Goal: Find specific page/section: Find specific page/section

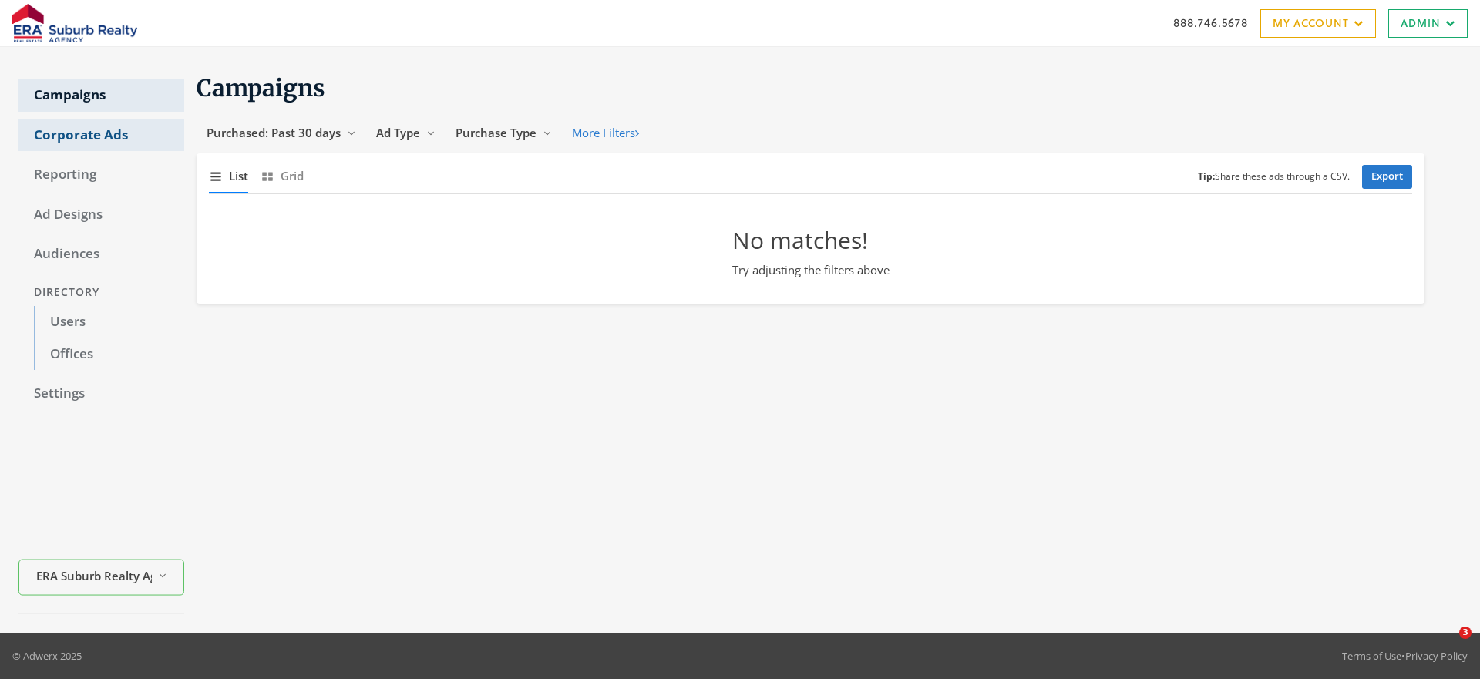
click at [116, 137] on link "Corporate Ads" at bounding box center [101, 135] width 166 height 32
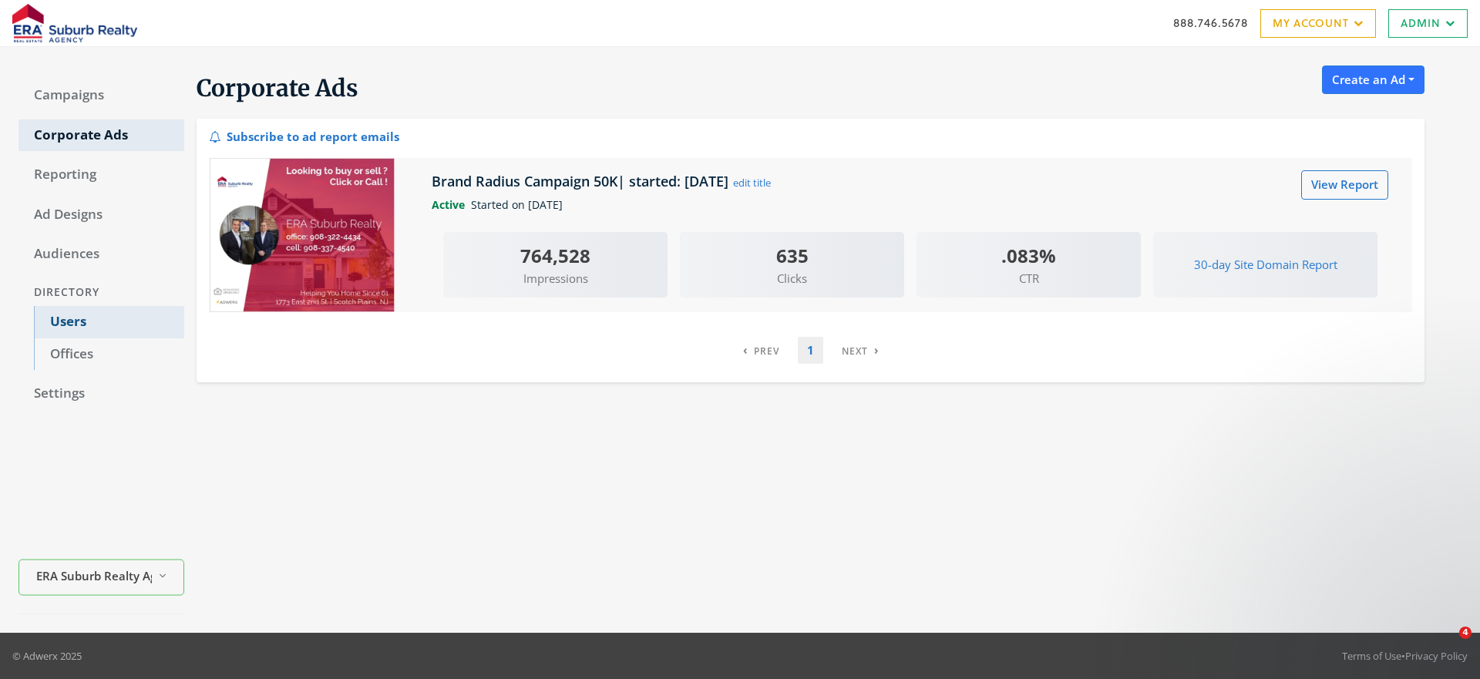
click at [62, 308] on link "Users" at bounding box center [109, 322] width 150 height 32
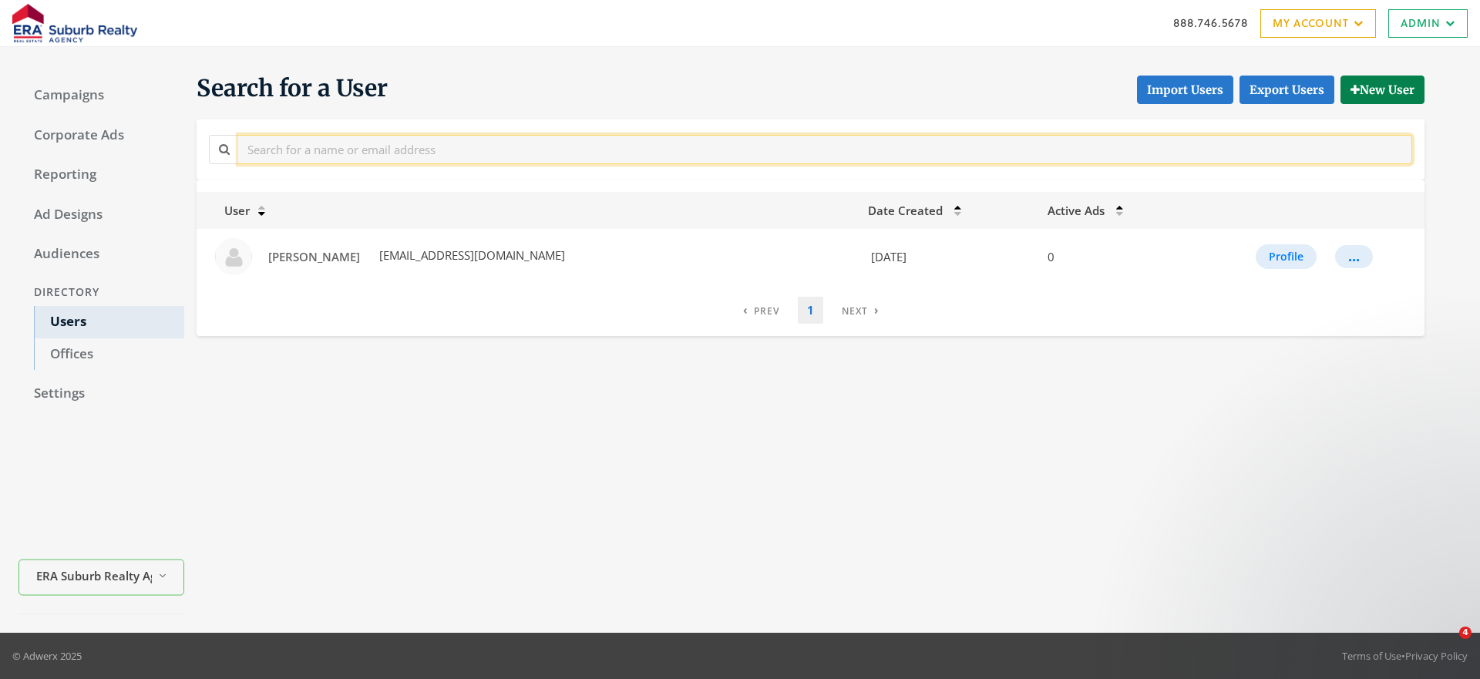
click at [314, 157] on input "text" at bounding box center [825, 149] width 1174 height 29
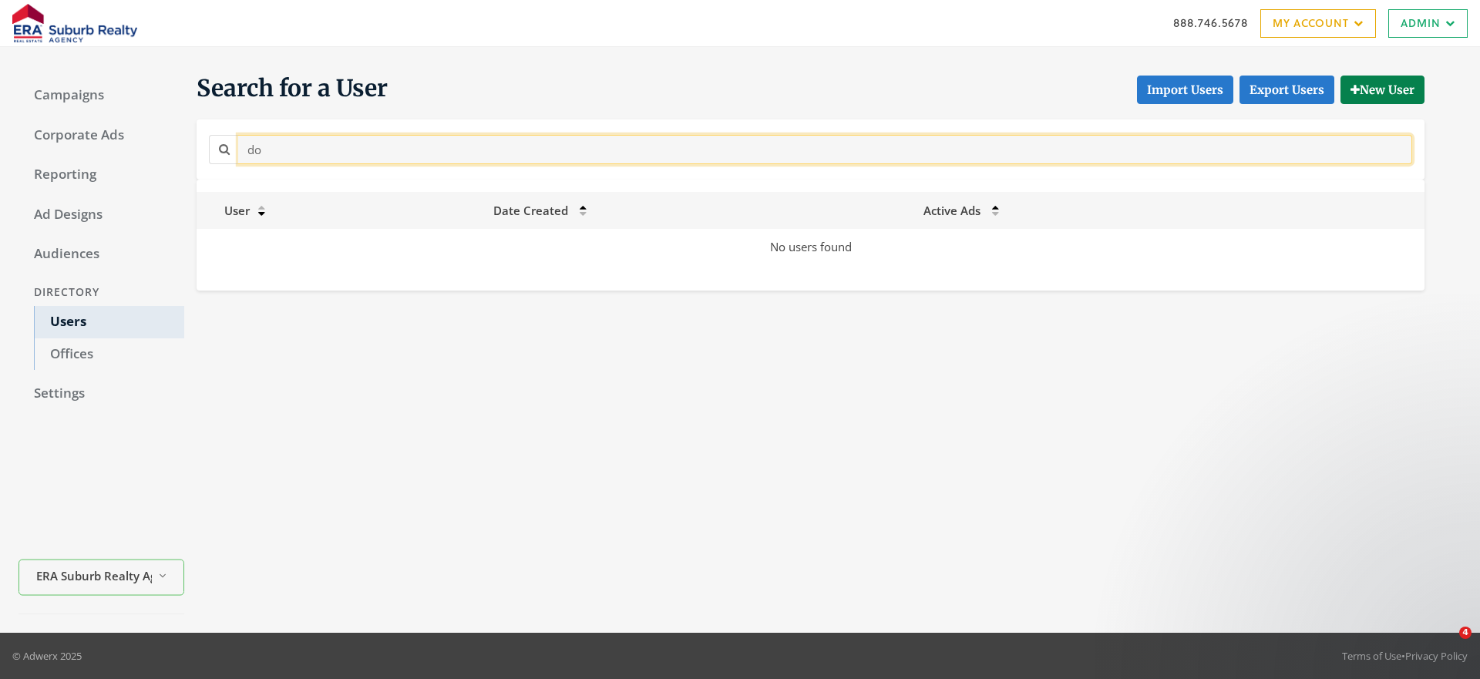
type input "d"
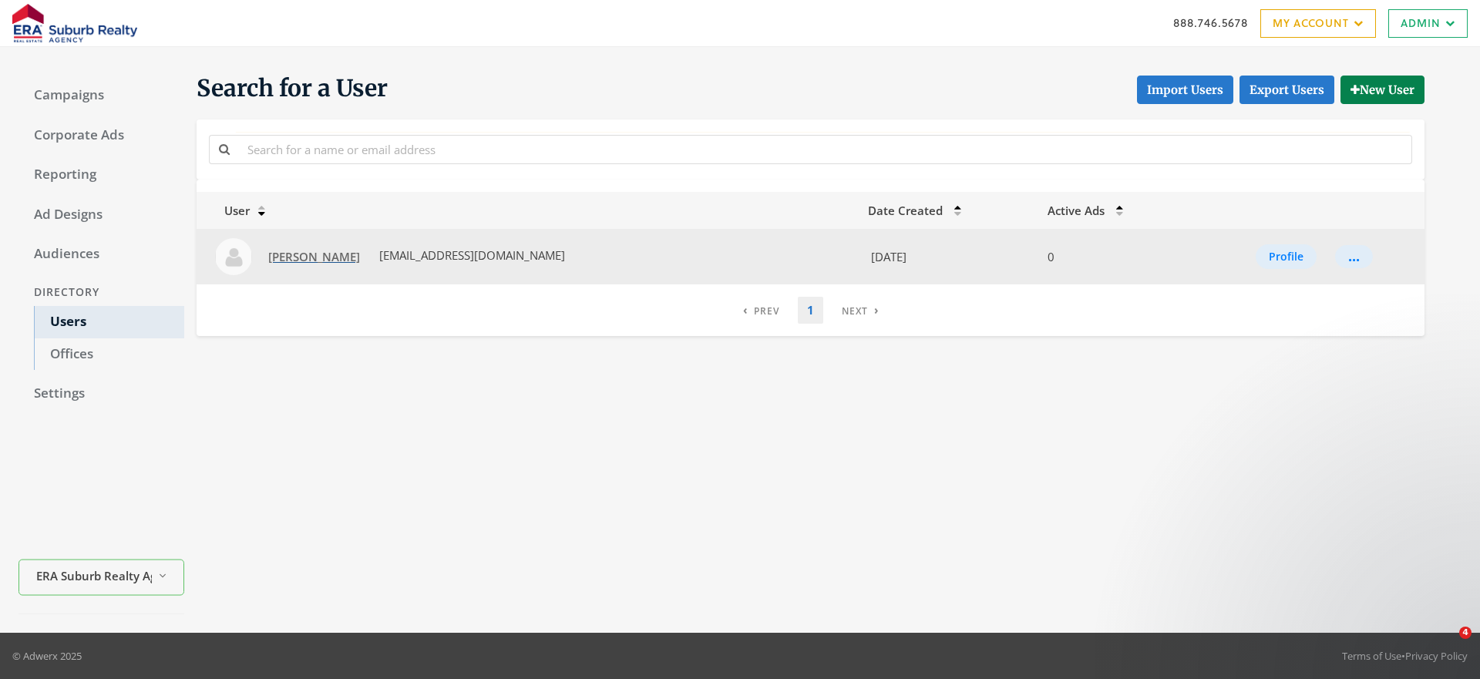
click at [344, 263] on span "[PERSON_NAME]" at bounding box center [314, 256] width 92 height 15
